Goal: Navigation & Orientation: Find specific page/section

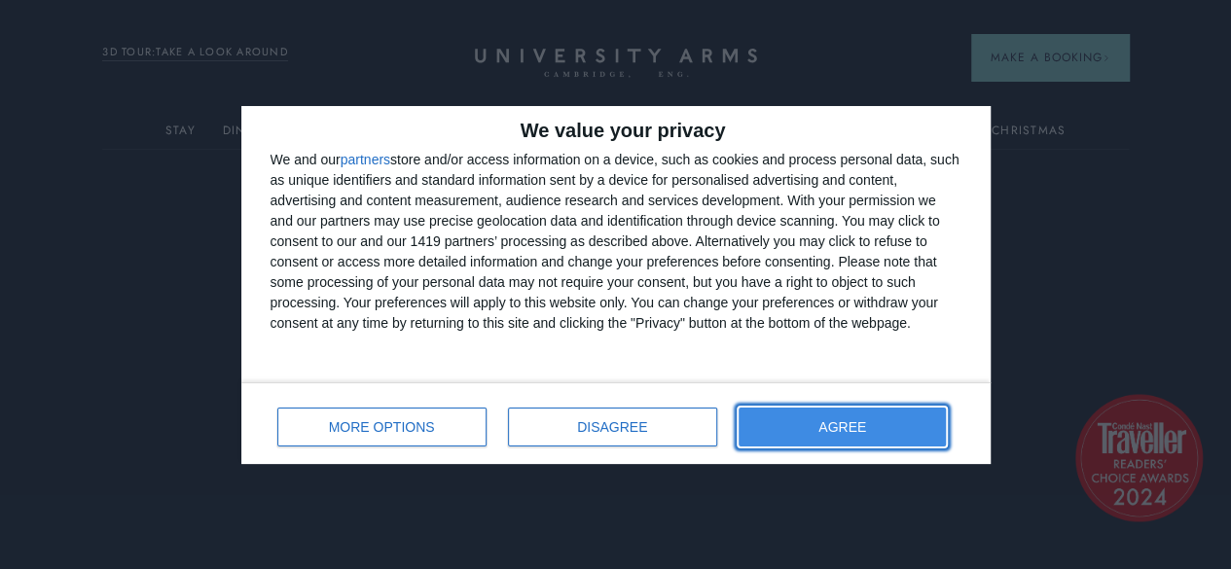
click at [847, 427] on span "AGREE" at bounding box center [842, 427] width 48 height 14
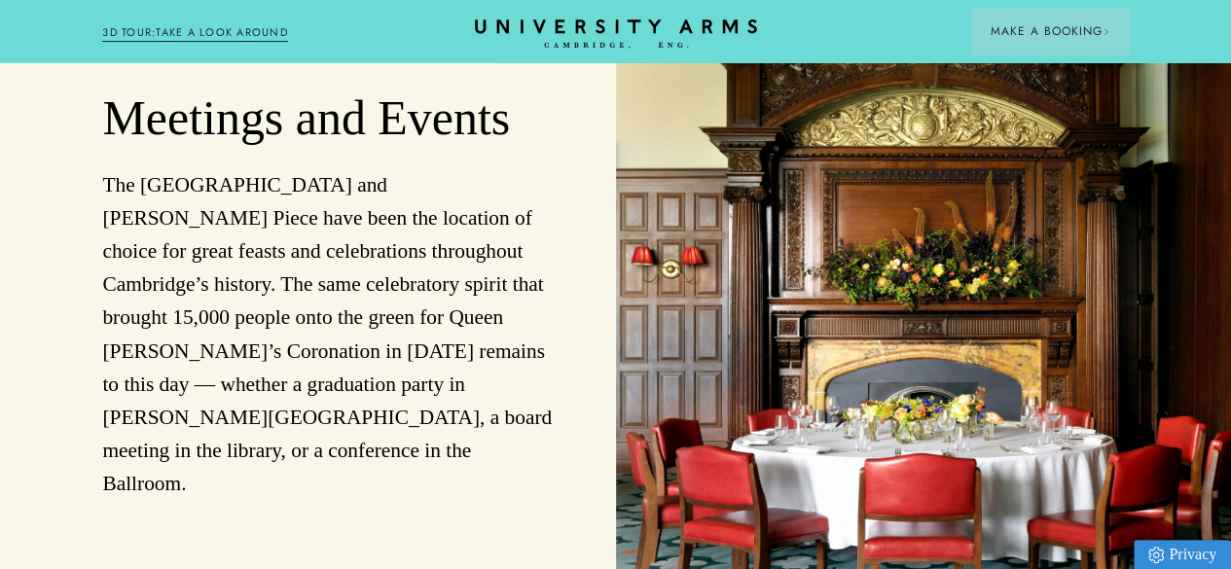
scroll to position [3211, 0]
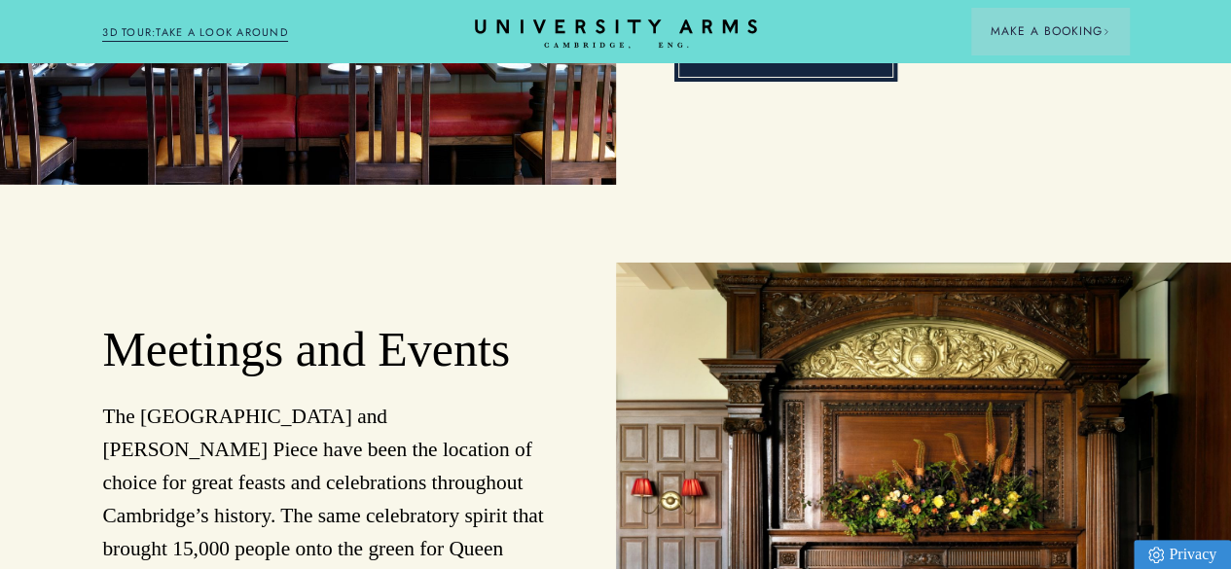
click at [827, 82] on link "Eat and Drink" at bounding box center [785, 57] width 223 height 50
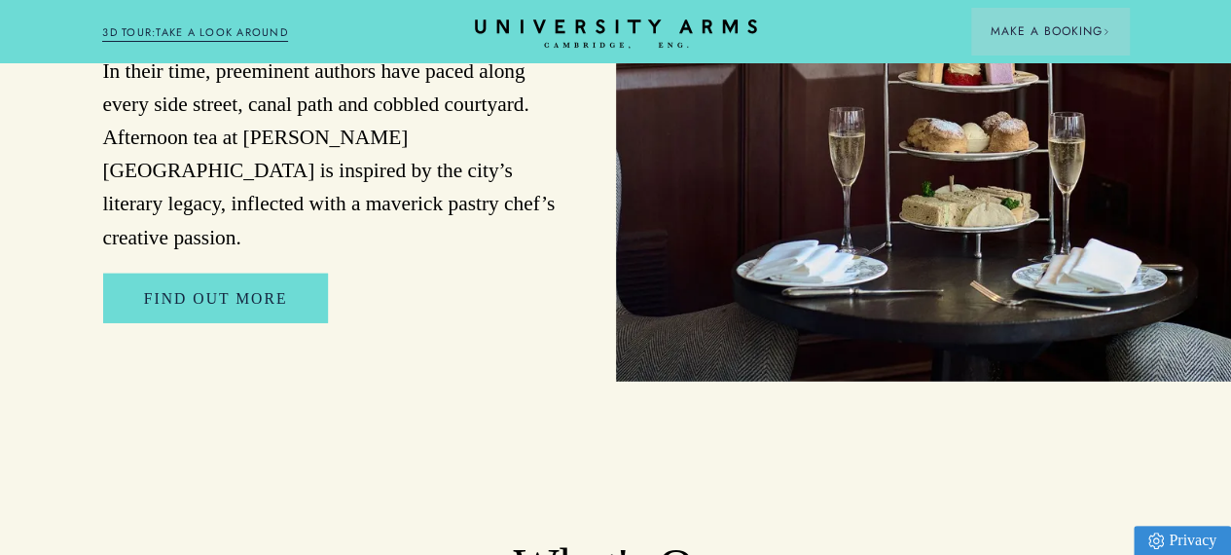
scroll to position [2822, 0]
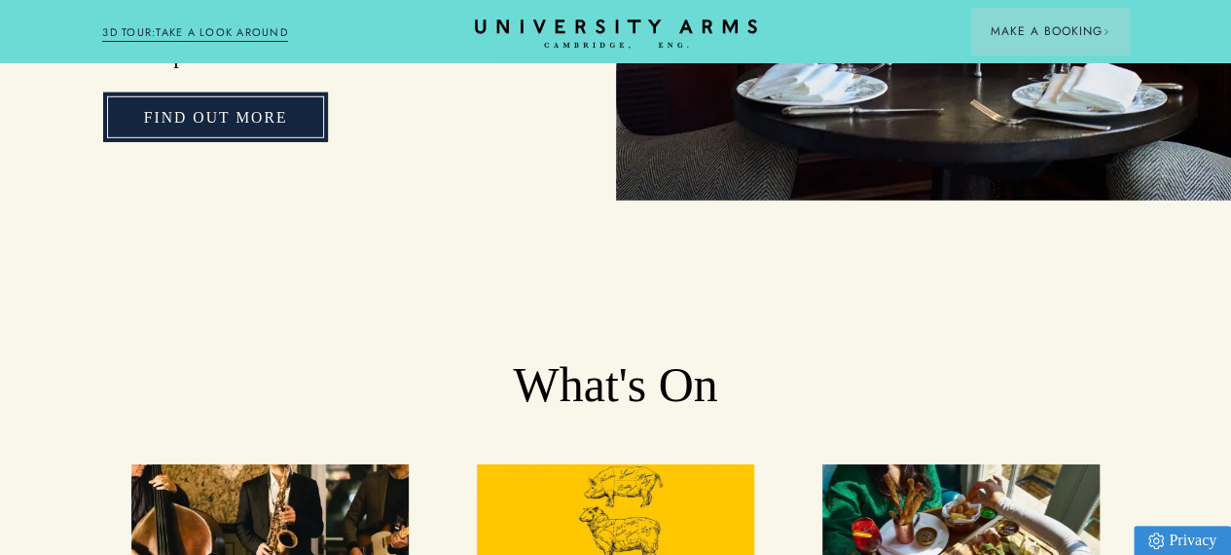
click at [230, 142] on link "Find Out More" at bounding box center [216, 117] width 226 height 50
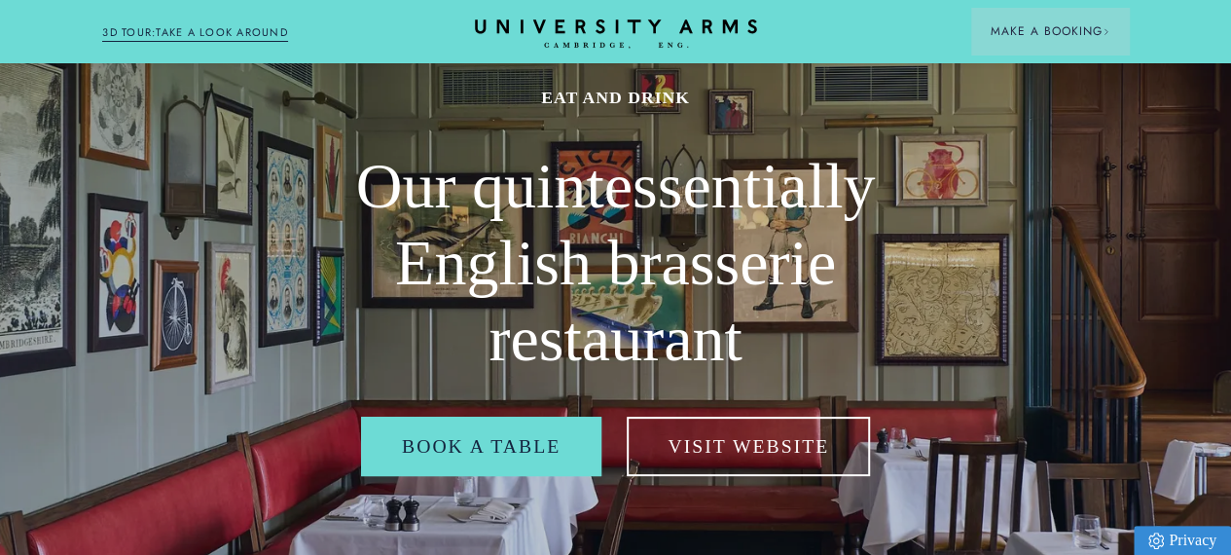
scroll to position [195, 0]
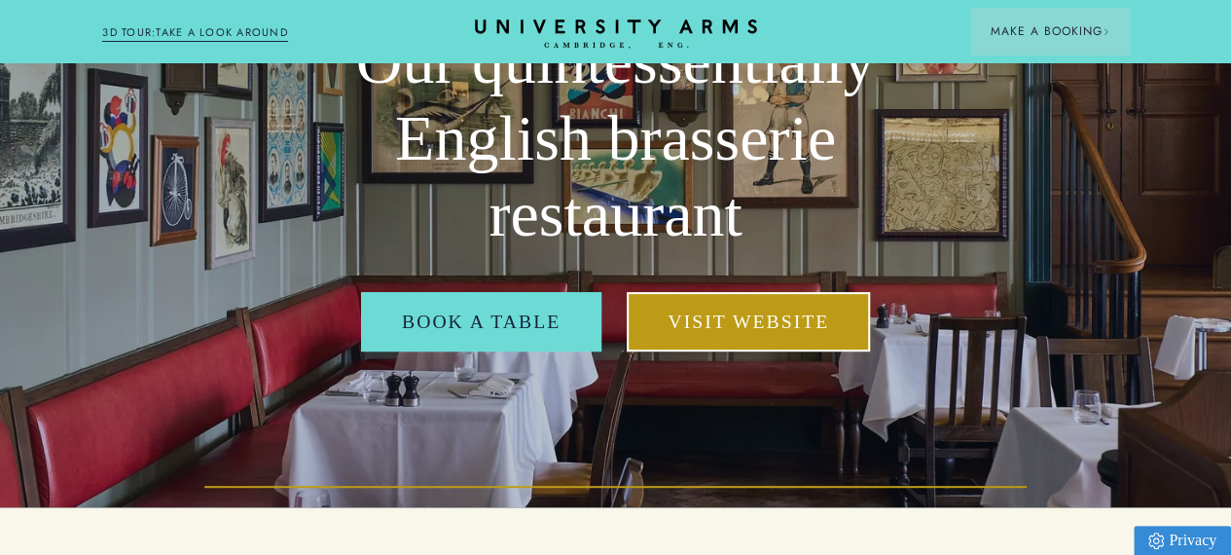
click at [727, 349] on link "Visit Website" at bounding box center [748, 322] width 243 height 60
click at [824, 352] on link "Visit Website" at bounding box center [748, 322] width 243 height 60
